Goal: Task Accomplishment & Management: Manage account settings

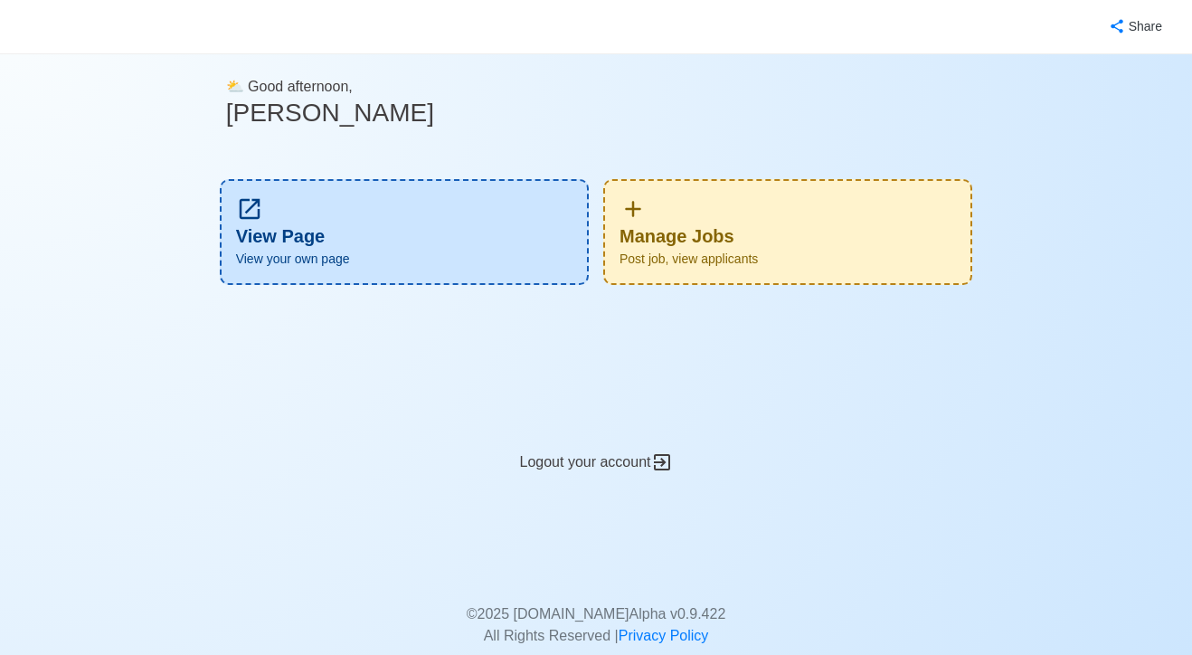
click at [728, 248] on div "Manage Jobs Post job, view applicants" at bounding box center [787, 232] width 369 height 106
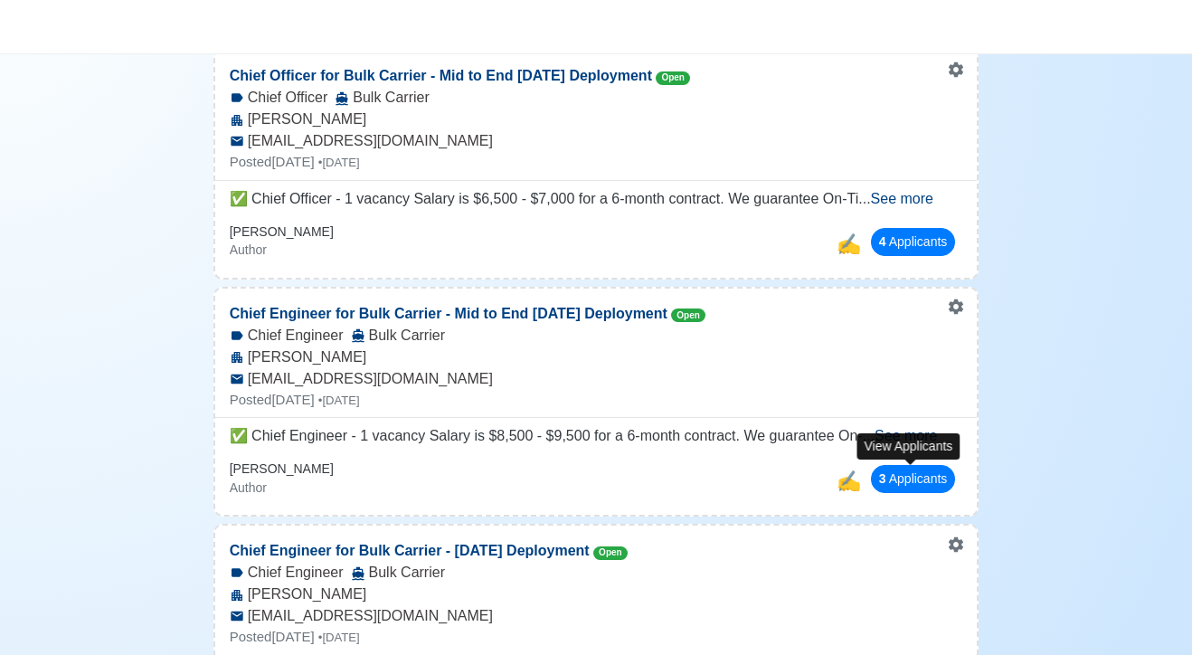
scroll to position [554, 0]
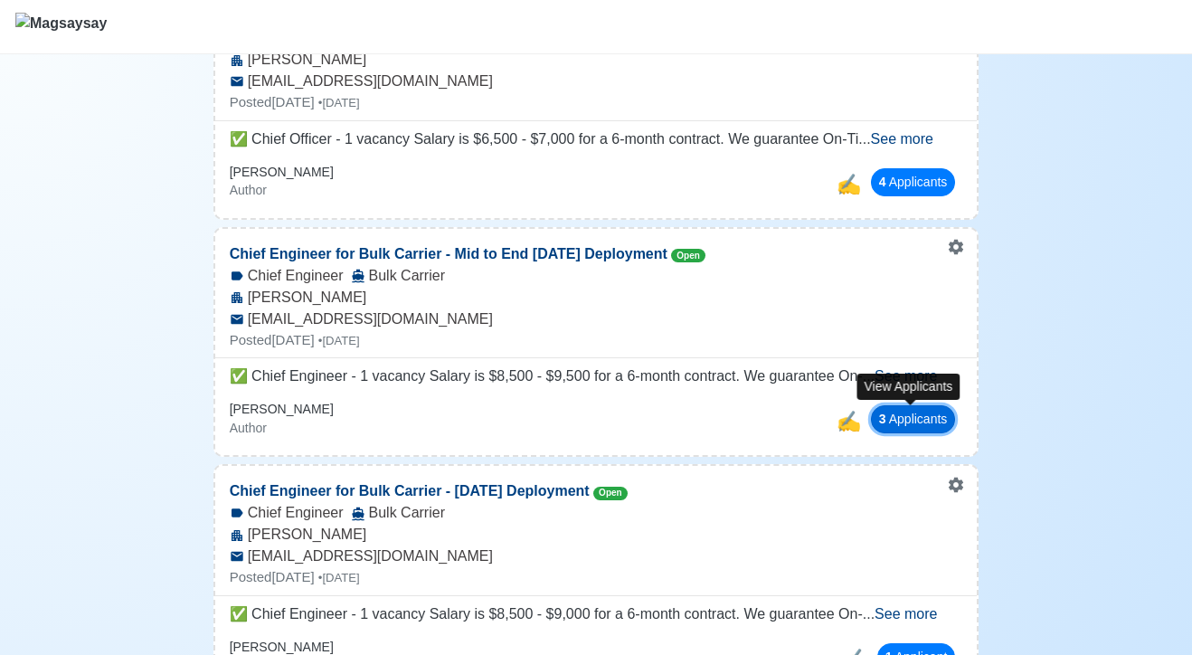
click at [918, 421] on button "3 Applicant s" at bounding box center [913, 419] width 85 height 28
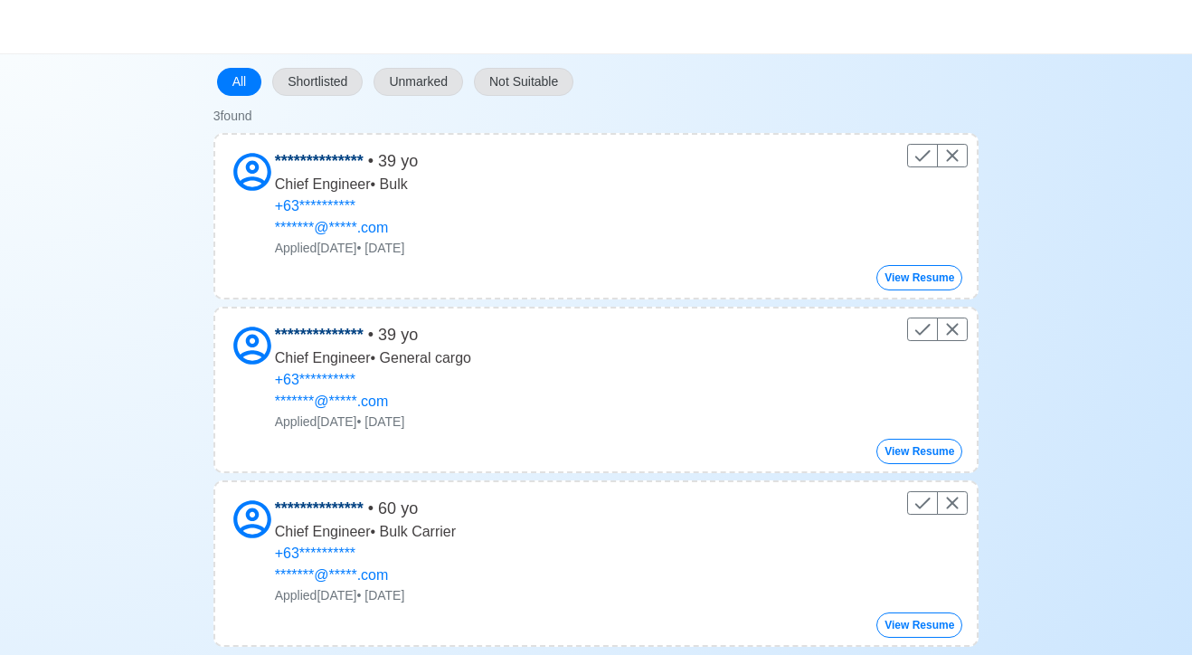
scroll to position [198, 0]
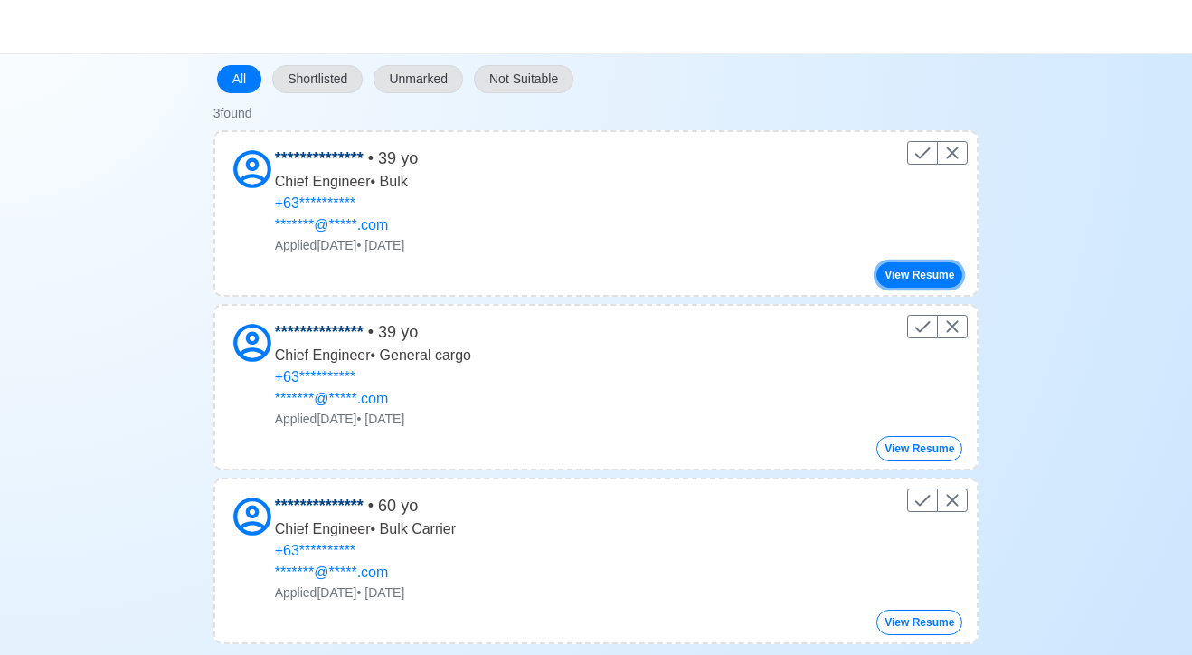
click at [913, 269] on button "View Resume" at bounding box center [920, 274] width 86 height 25
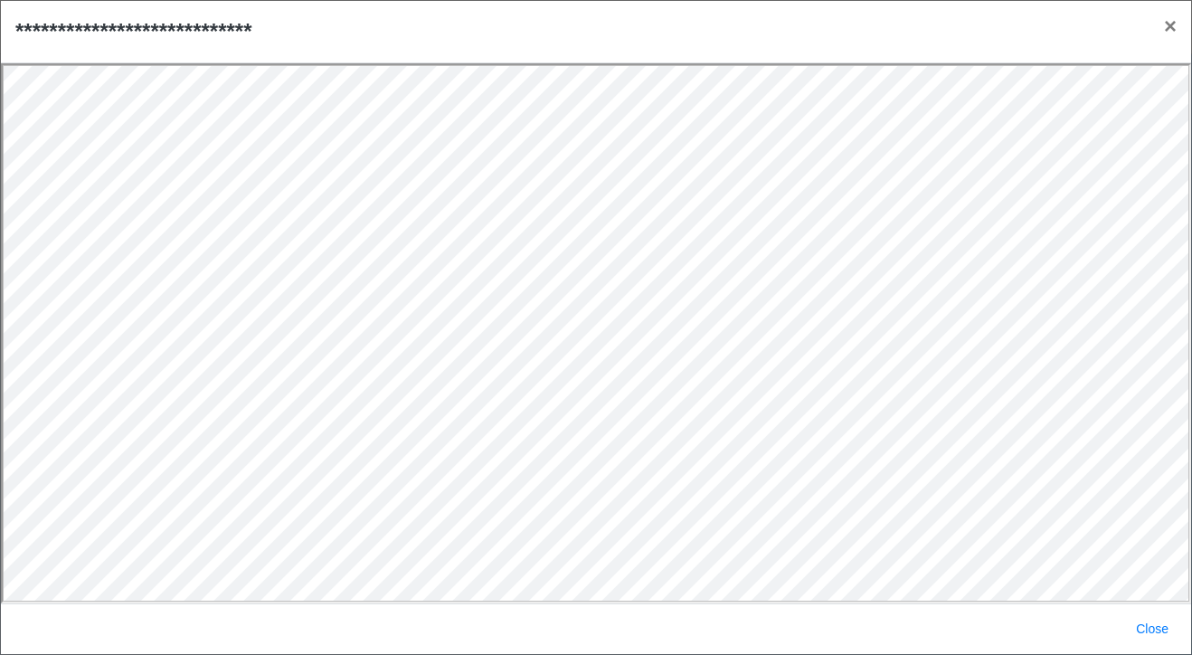
scroll to position [0, 0]
click at [1170, 24] on span "×" at bounding box center [1170, 26] width 13 height 24
